Goal: Transaction & Acquisition: Subscribe to service/newsletter

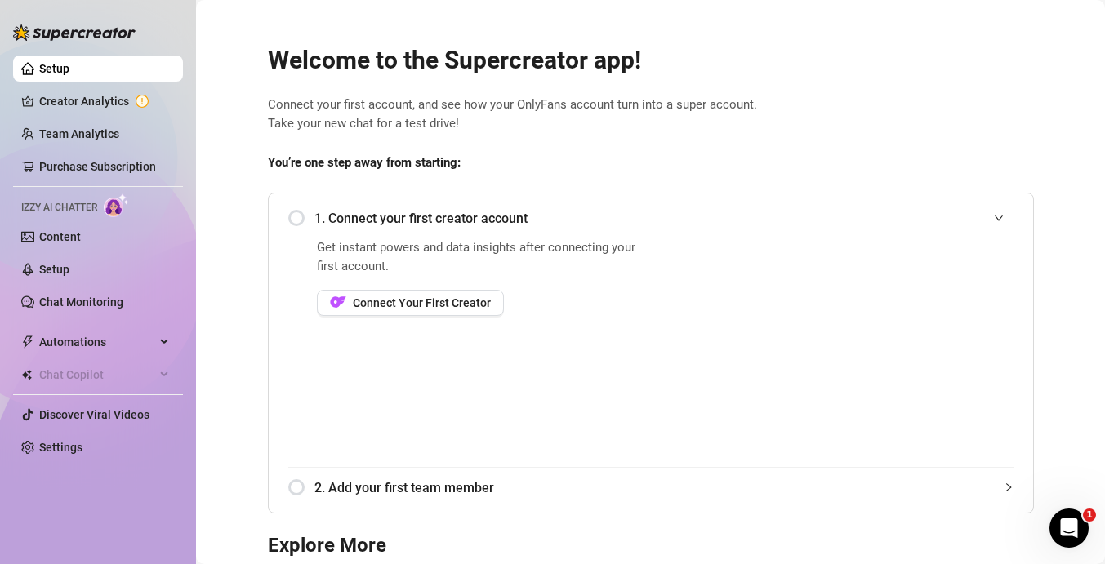
click at [300, 219] on div "1. Connect your first creator account" at bounding box center [650, 218] width 725 height 40
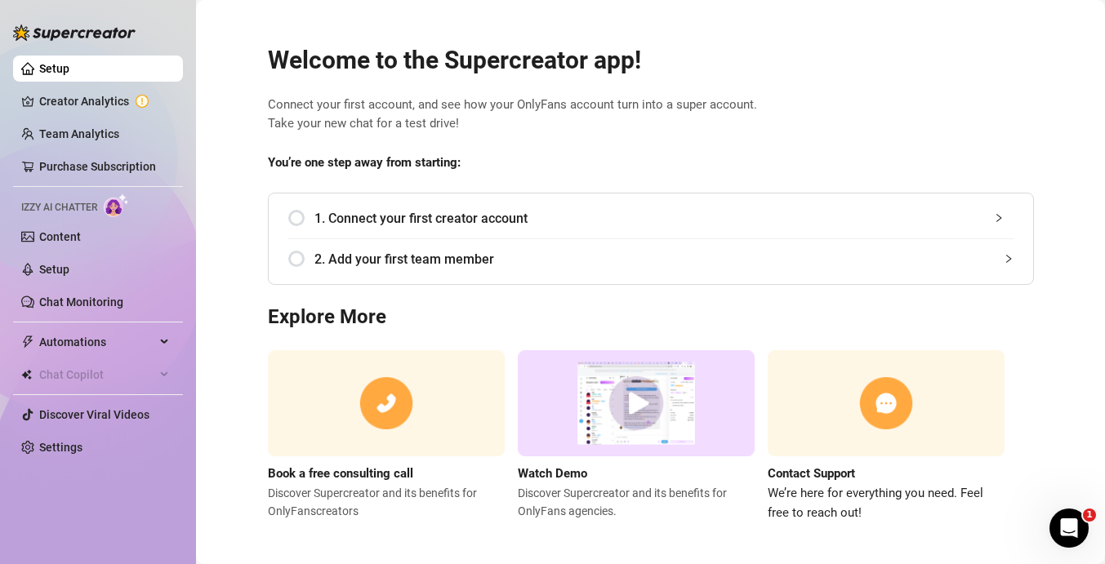
click at [354, 227] on span "1. Connect your first creator account" at bounding box center [663, 218] width 699 height 20
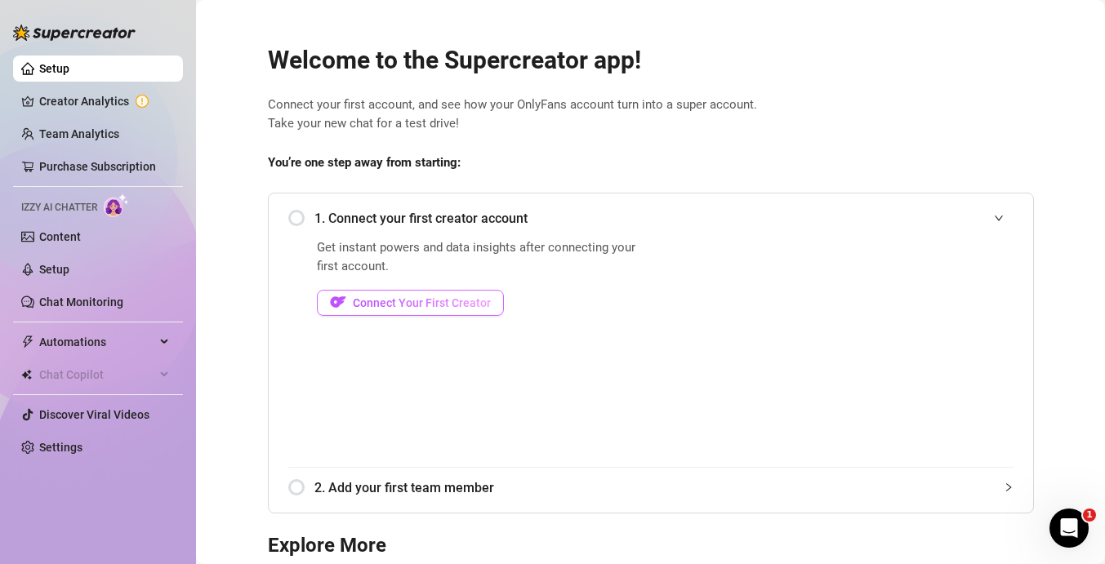
click at [470, 308] on span "Connect Your First Creator" at bounding box center [422, 302] width 138 height 13
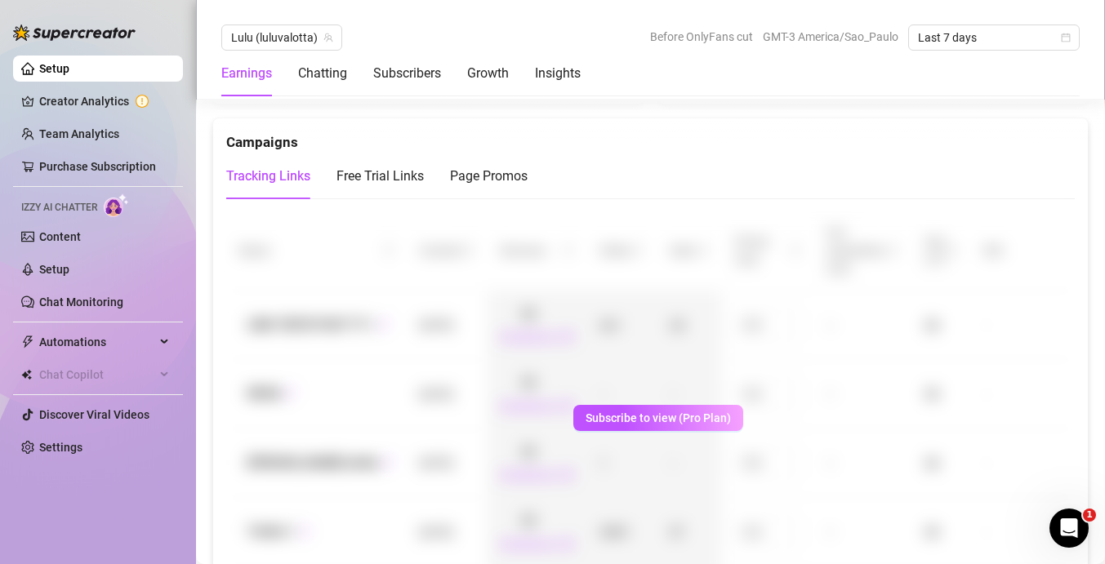
scroll to position [1830, 0]
click at [409, 172] on div "Free Trial Links" at bounding box center [379, 175] width 87 height 20
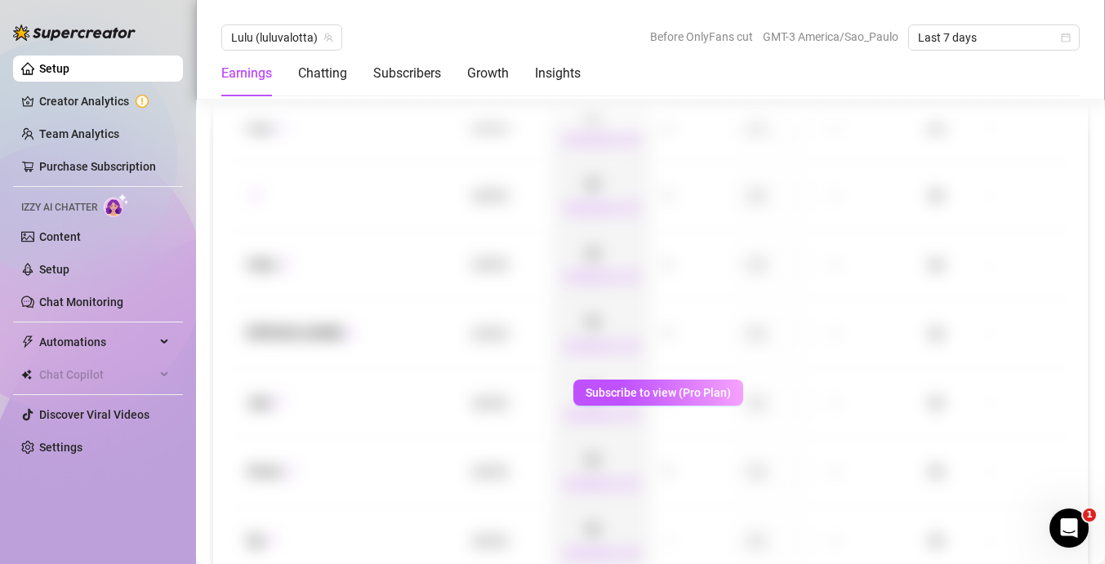
scroll to position [2052, 0]
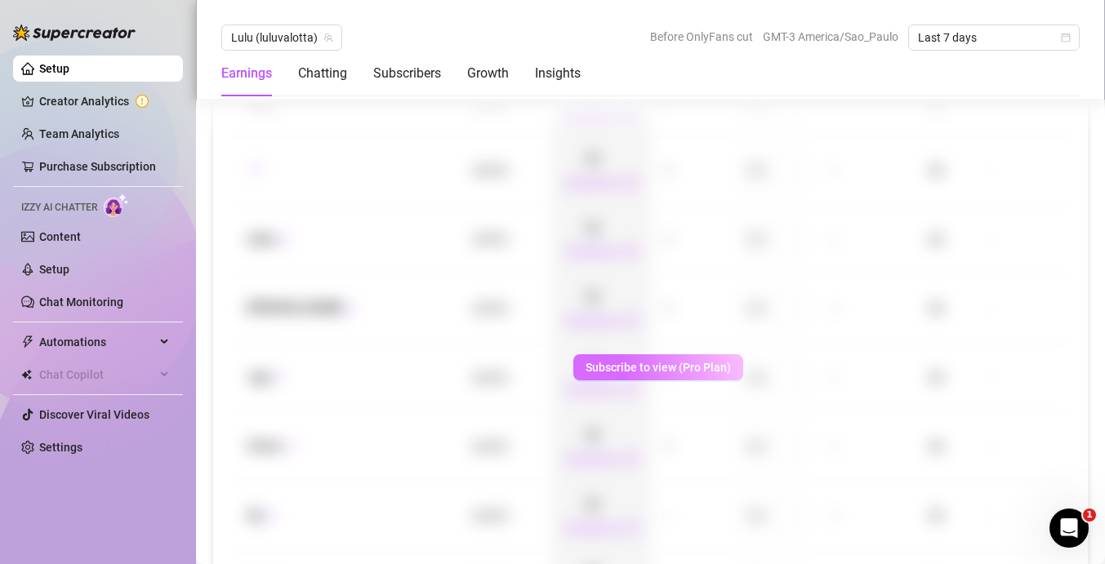
click at [713, 366] on span "Subscribe to view (Pro Plan)" at bounding box center [658, 367] width 145 height 13
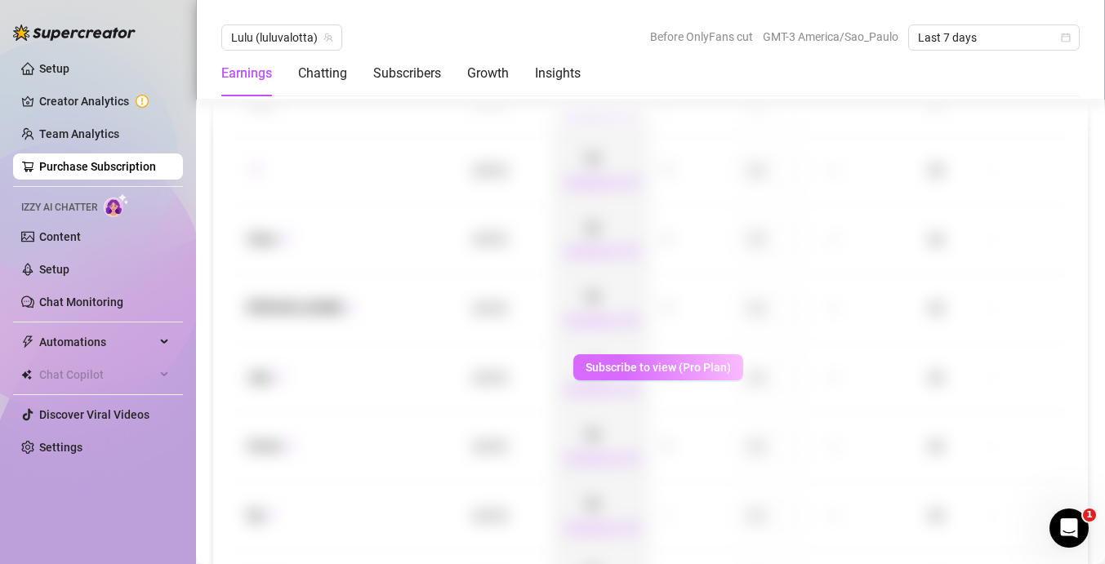
click at [697, 372] on span "Subscribe to view (Pro Plan)" at bounding box center [658, 367] width 145 height 13
click at [659, 364] on span "Subscribe to view (Pro Plan)" at bounding box center [658, 367] width 145 height 13
